Goal: Task Accomplishment & Management: Manage account settings

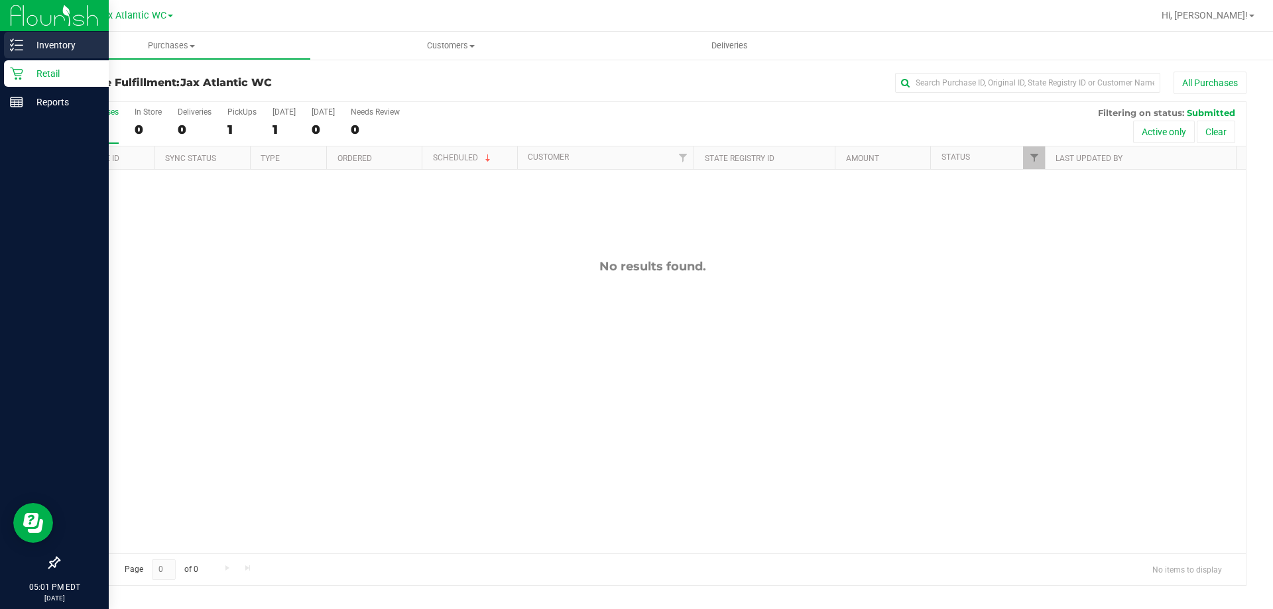
click at [60, 46] on p "Inventory" at bounding box center [63, 45] width 80 height 16
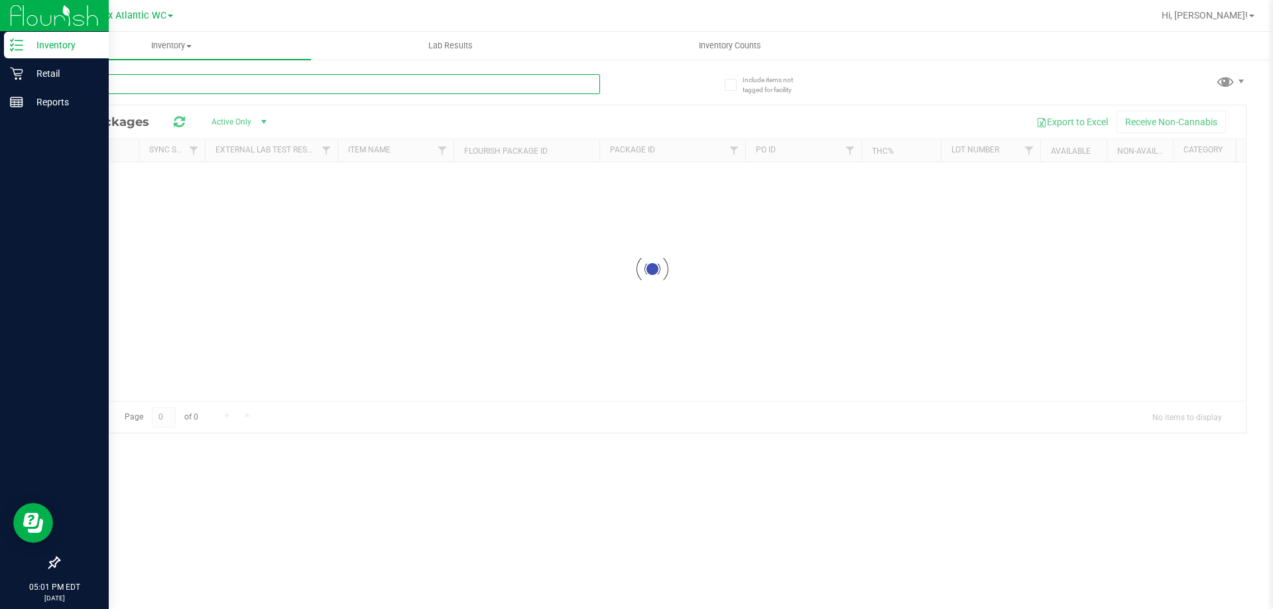
click at [274, 82] on input "text" at bounding box center [328, 84] width 541 height 20
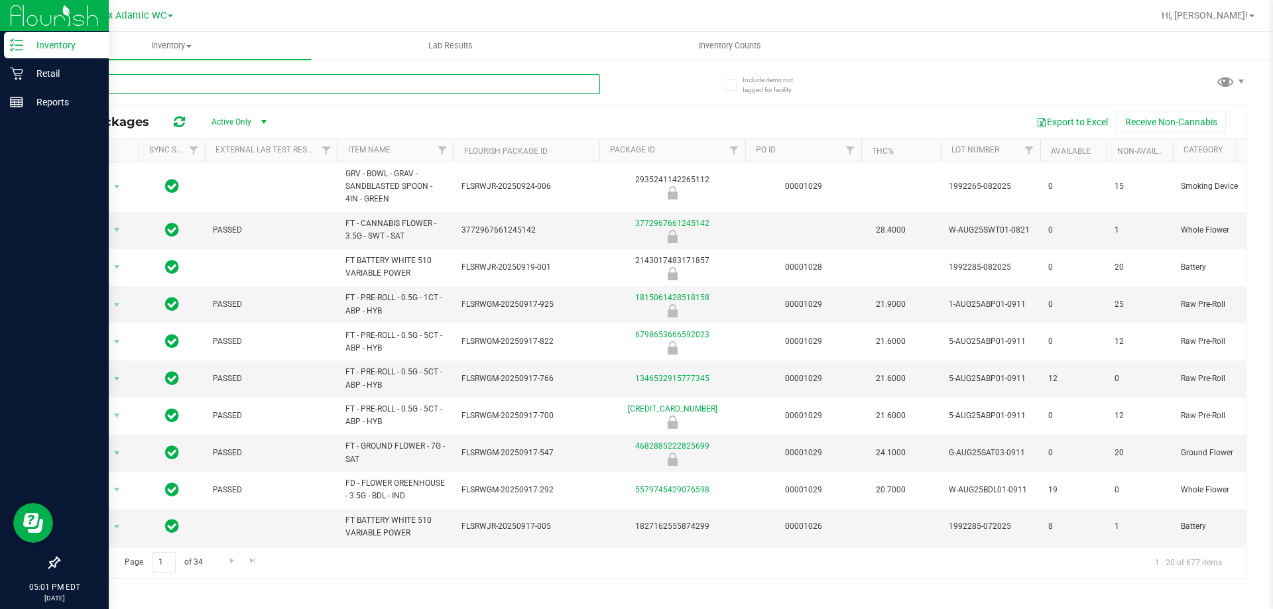
type input "mint"
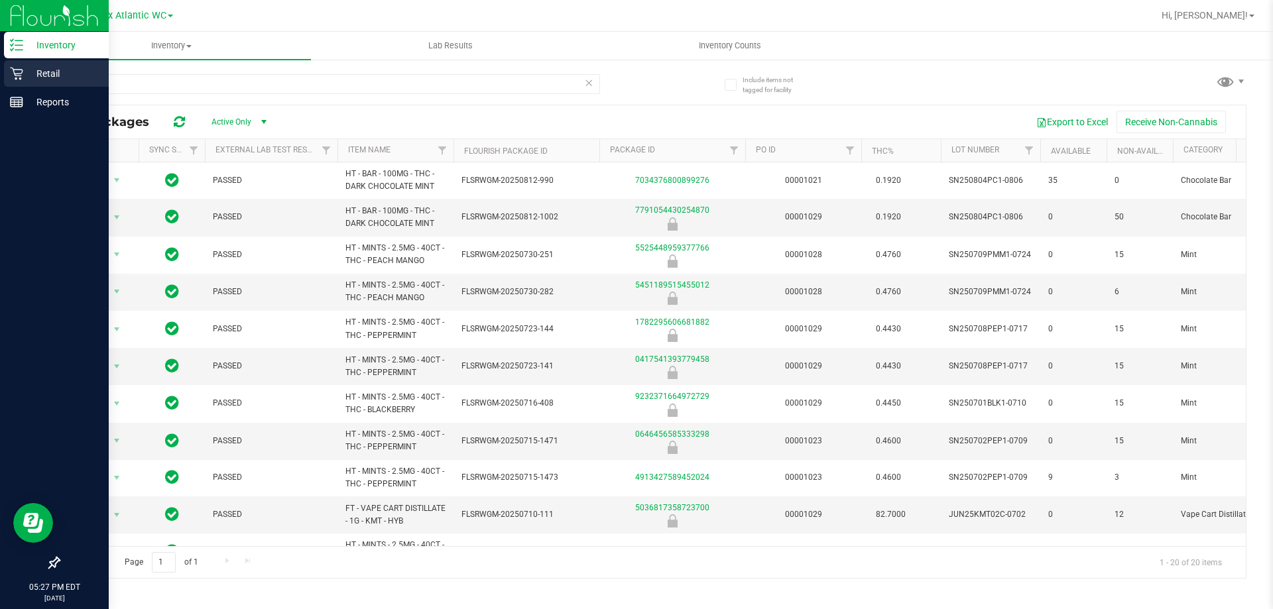
click at [18, 74] on icon at bounding box center [16, 73] width 13 height 13
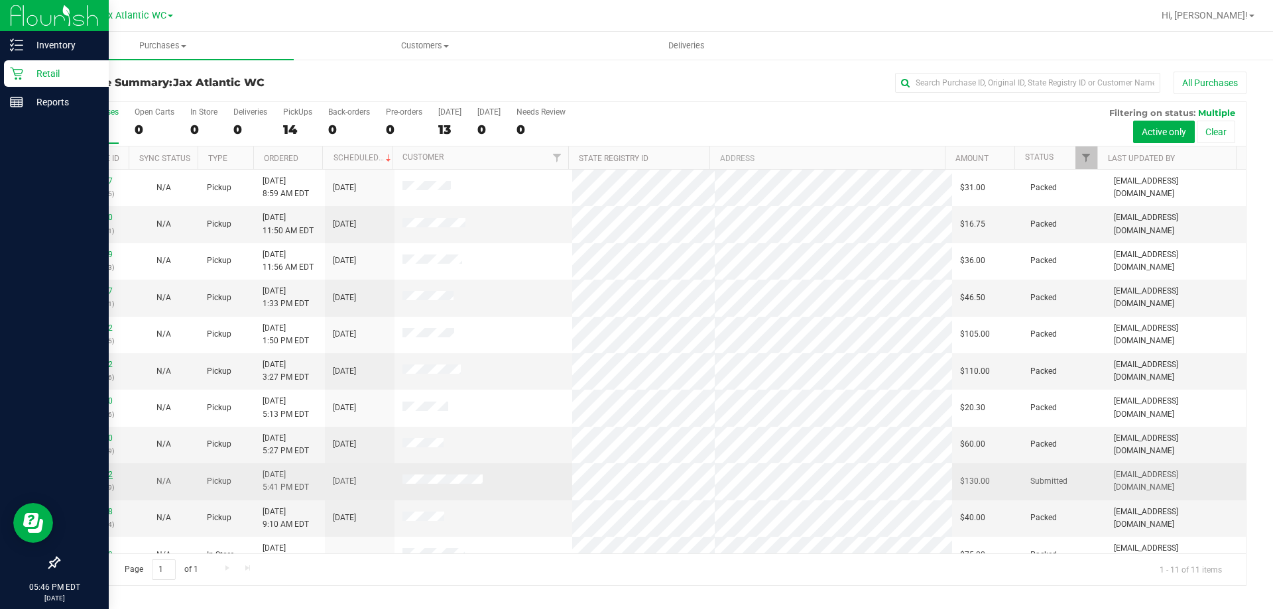
click at [99, 475] on link "12005532" at bounding box center [94, 474] width 37 height 9
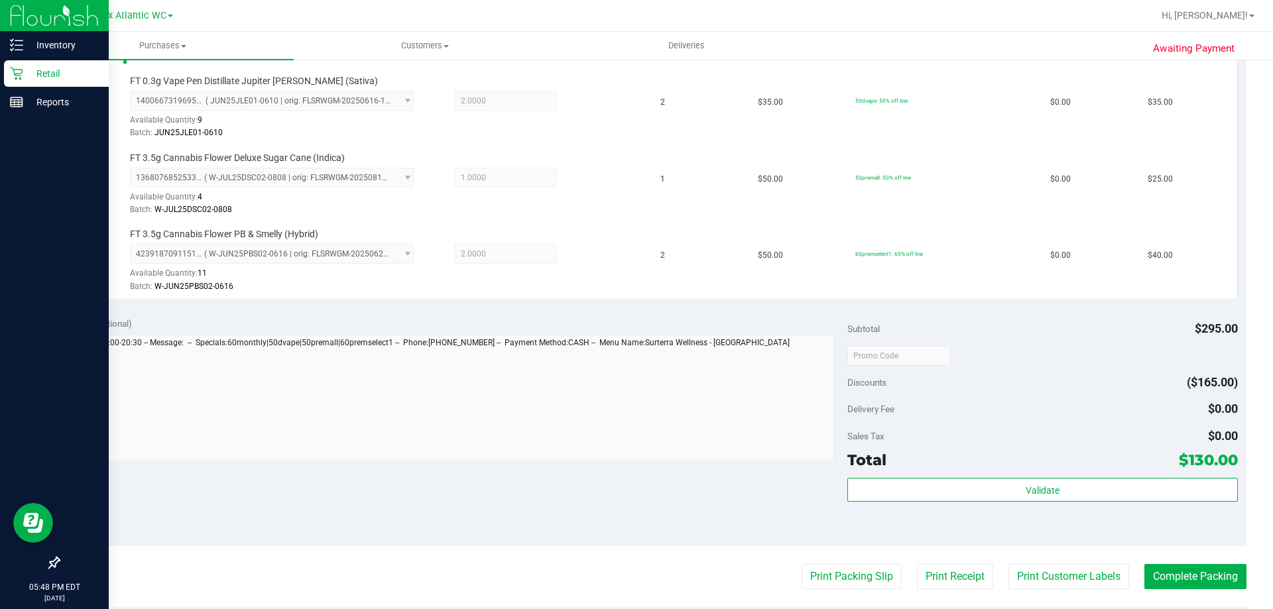
scroll to position [464, 0]
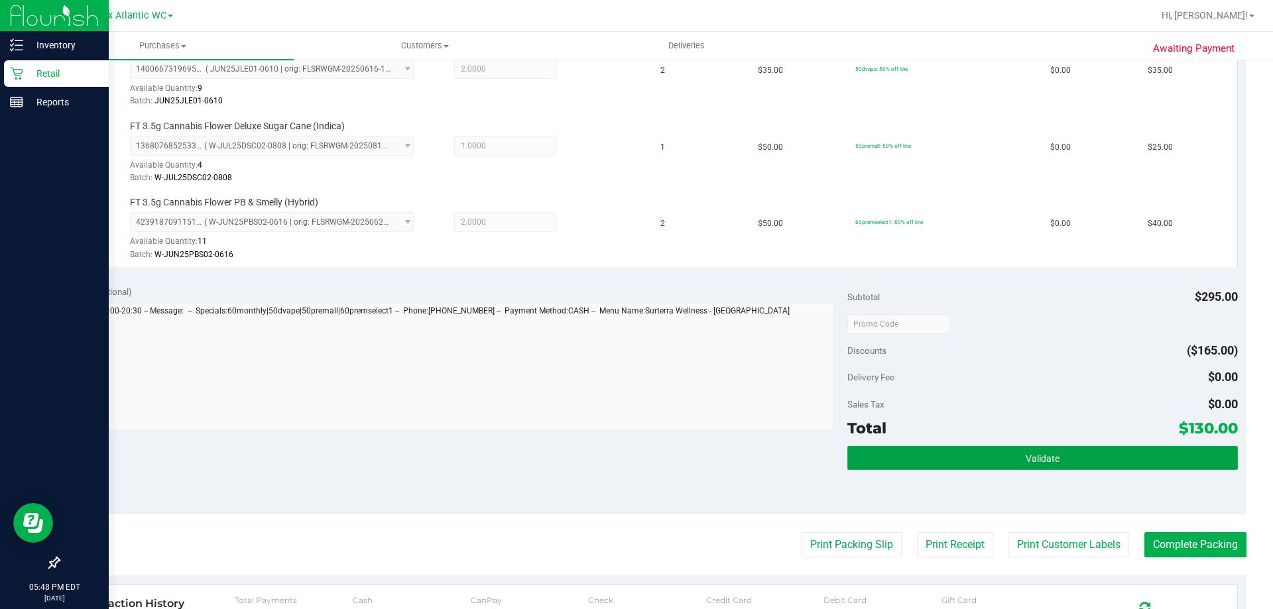
click at [1111, 456] on button "Validate" at bounding box center [1042, 458] width 390 height 24
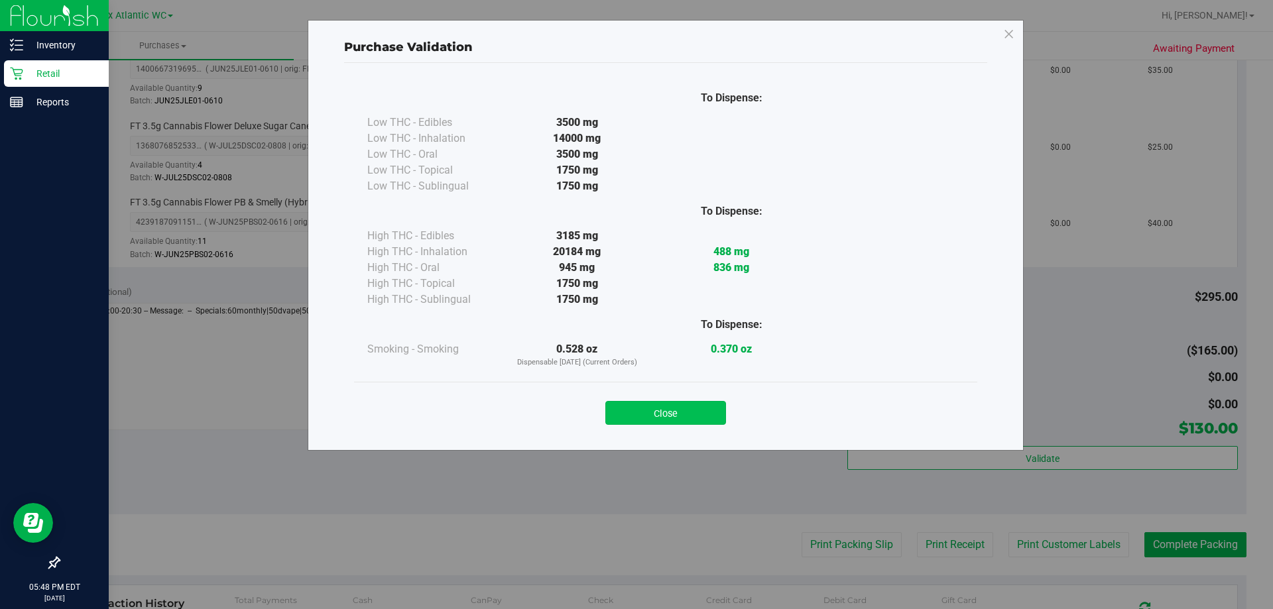
click at [666, 421] on button "Close" at bounding box center [665, 413] width 121 height 24
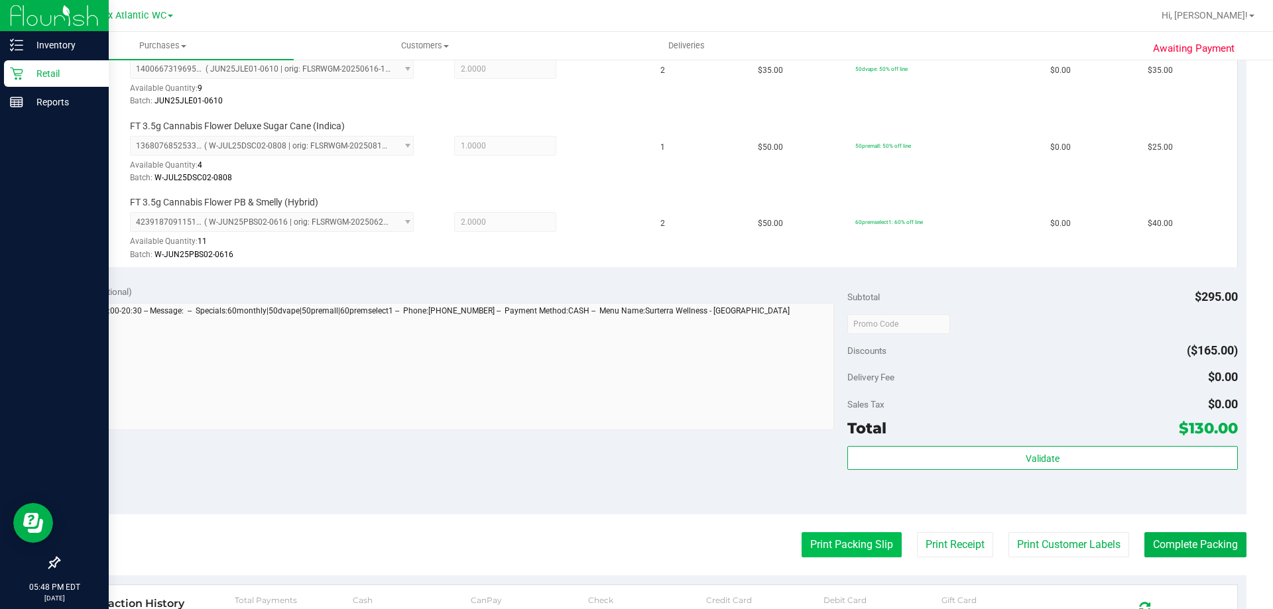
click at [824, 545] on button "Print Packing Slip" at bounding box center [851, 544] width 100 height 25
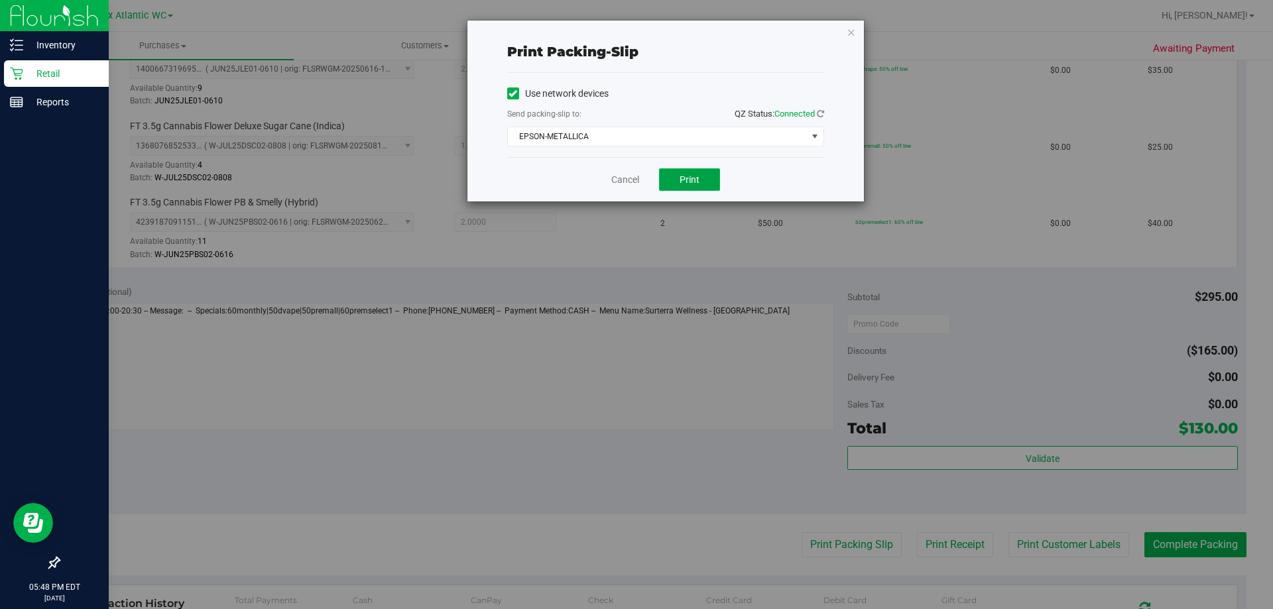
click at [687, 173] on button "Print" at bounding box center [689, 179] width 61 height 23
click at [622, 184] on link "Cancel" at bounding box center [625, 180] width 28 height 14
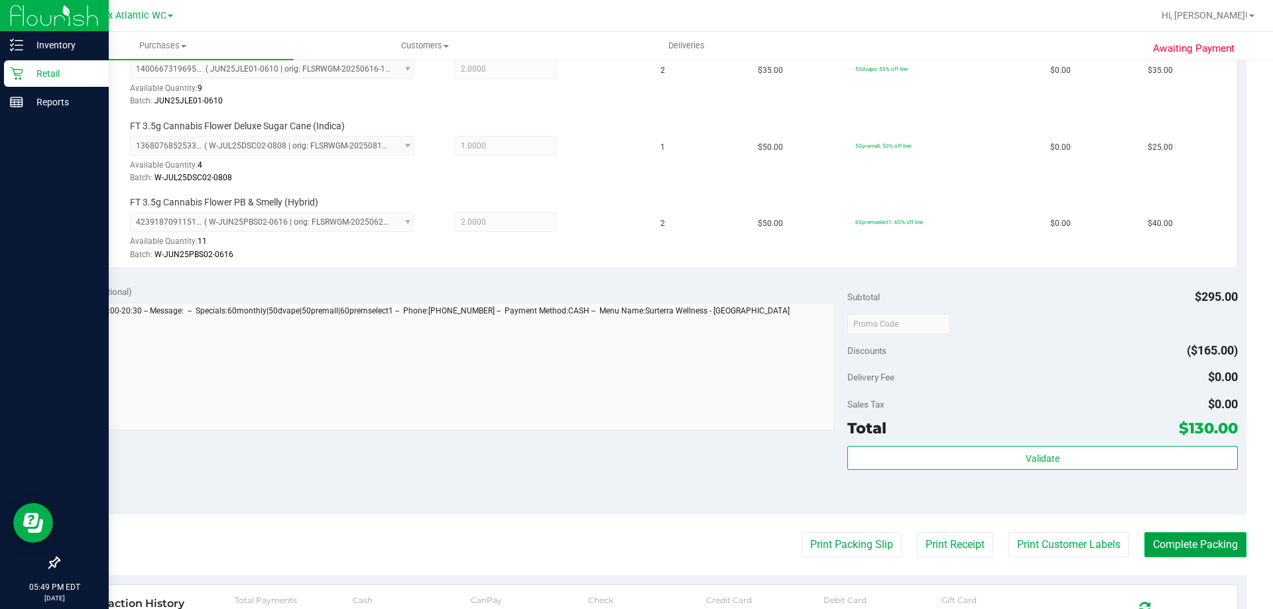
click at [1201, 543] on button "Complete Packing" at bounding box center [1195, 544] width 102 height 25
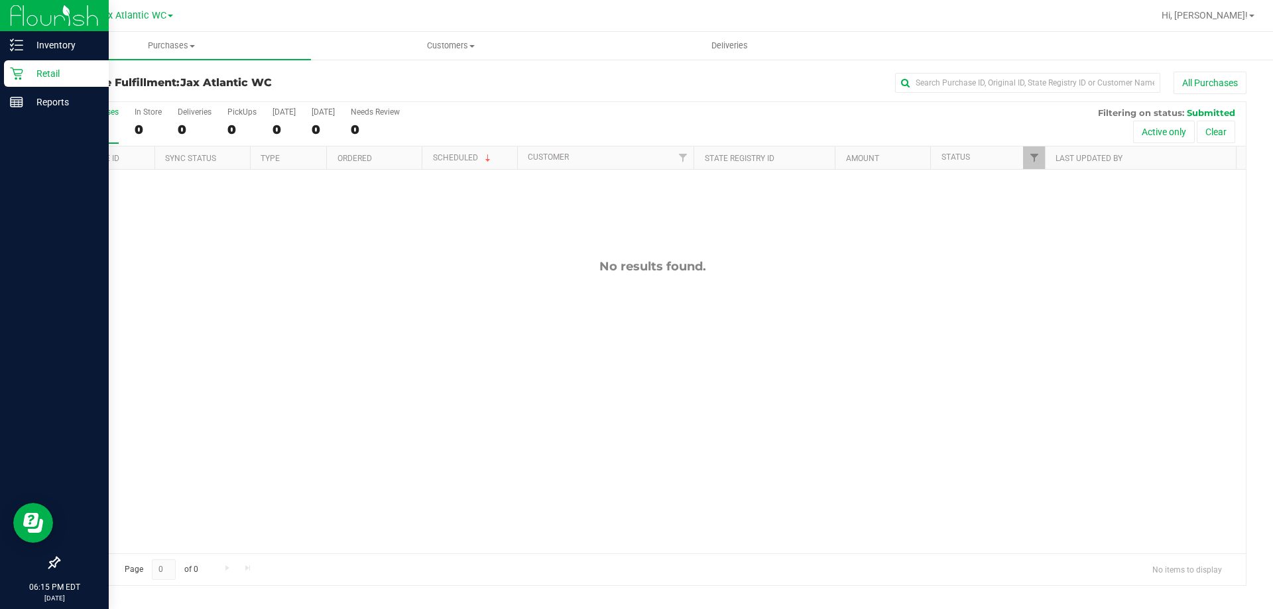
click at [26, 66] on p "Retail" at bounding box center [63, 74] width 80 height 16
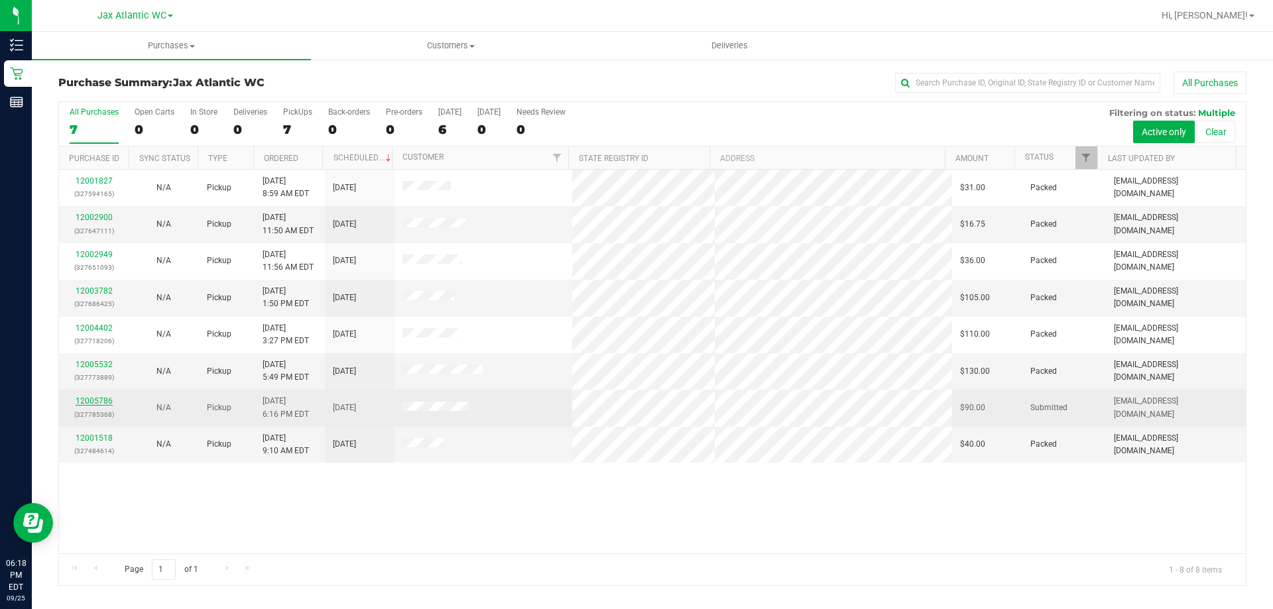
click at [100, 400] on link "12005786" at bounding box center [94, 400] width 37 height 9
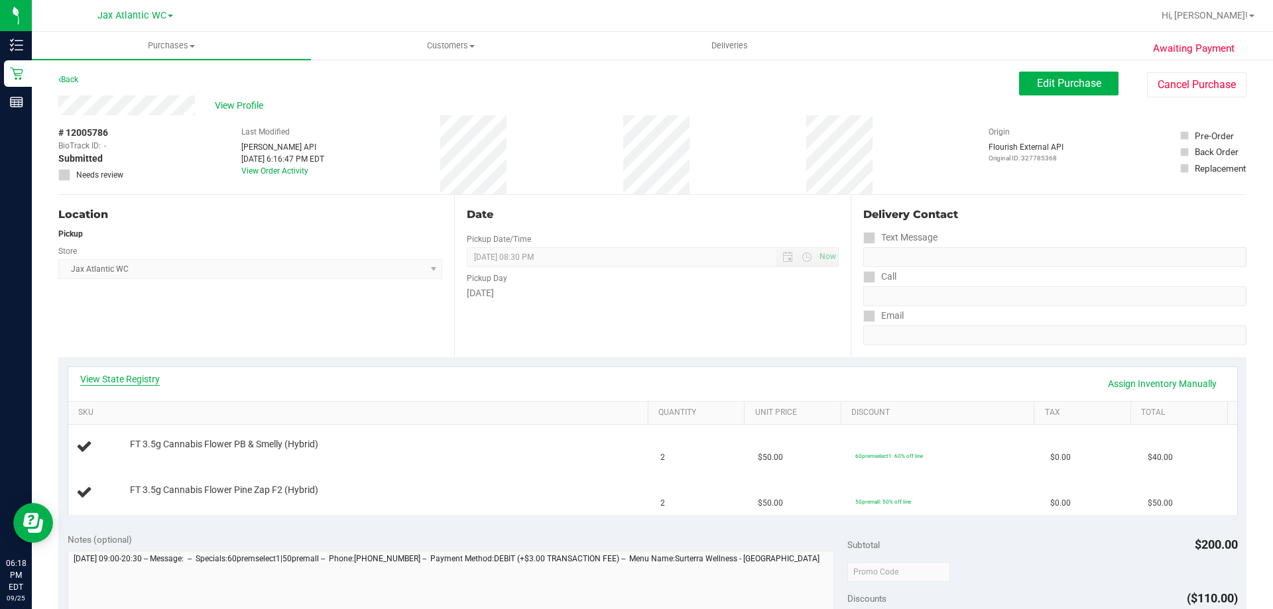
click at [143, 378] on link "View State Registry" at bounding box center [120, 378] width 80 height 13
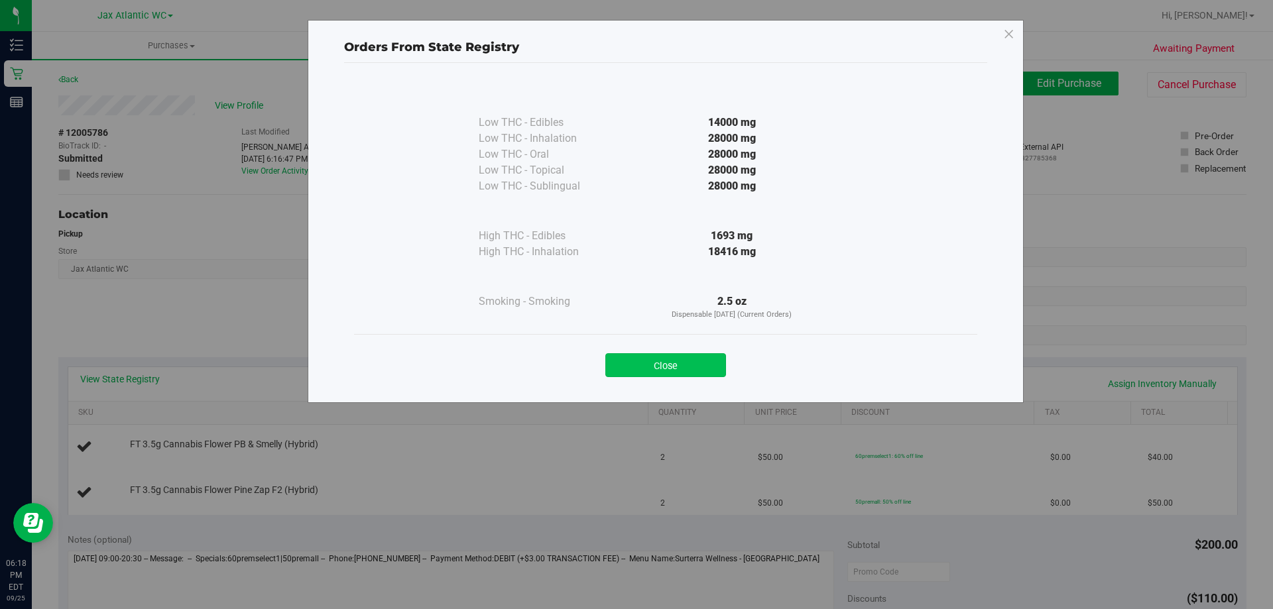
click at [701, 369] on button "Close" at bounding box center [665, 365] width 121 height 24
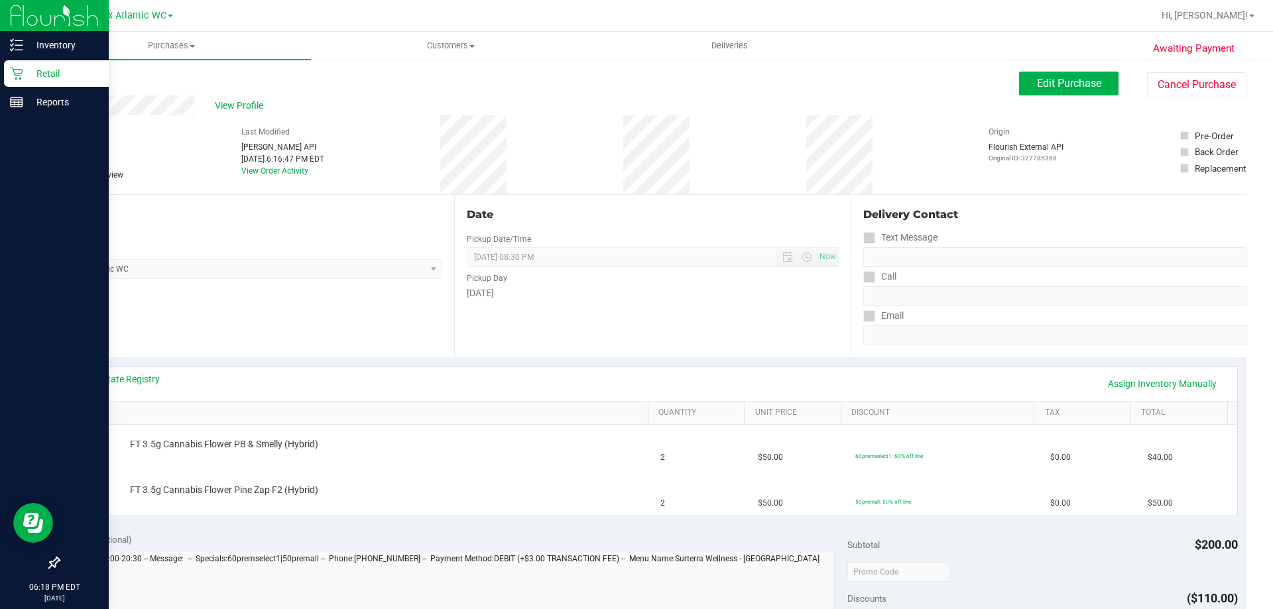
click at [17, 80] on div "Retail" at bounding box center [56, 73] width 105 height 27
